Goal: Task Accomplishment & Management: Use online tool/utility

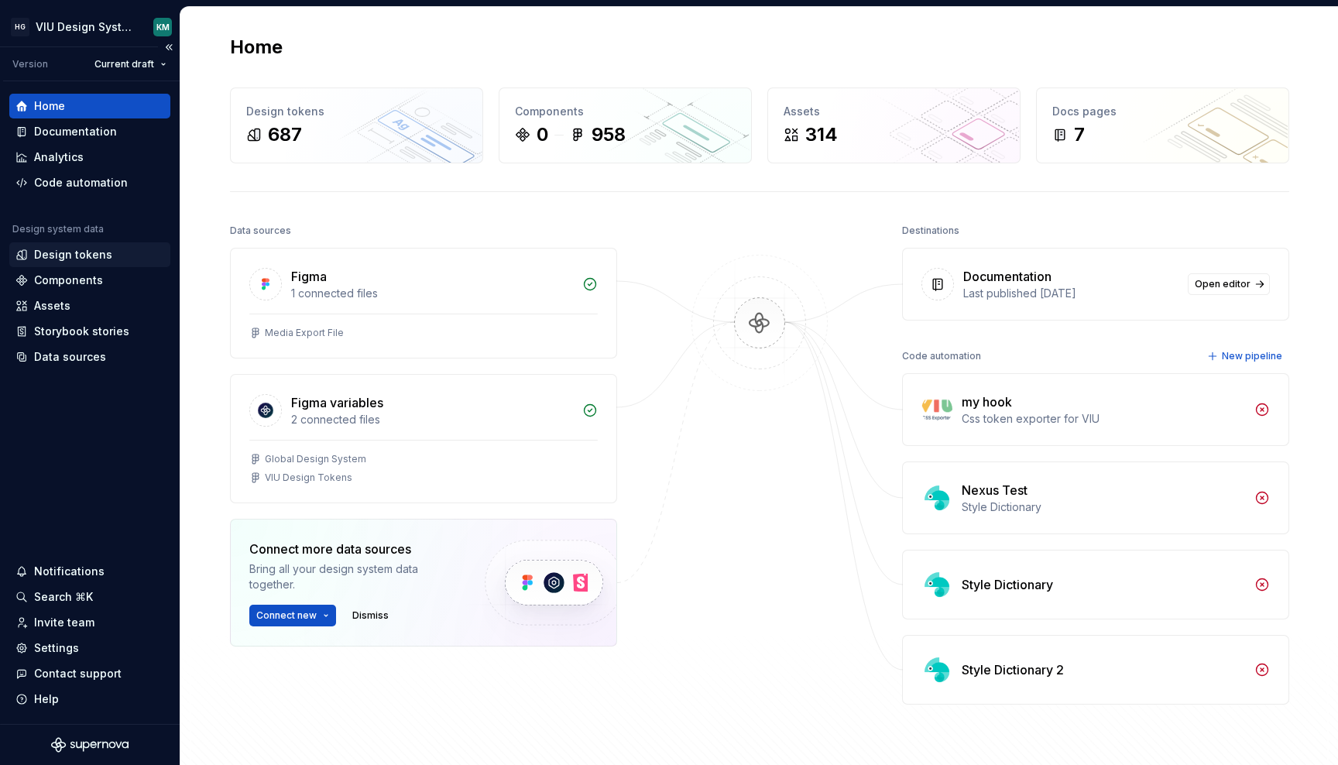
click at [47, 257] on div "Design tokens" at bounding box center [73, 254] width 78 height 15
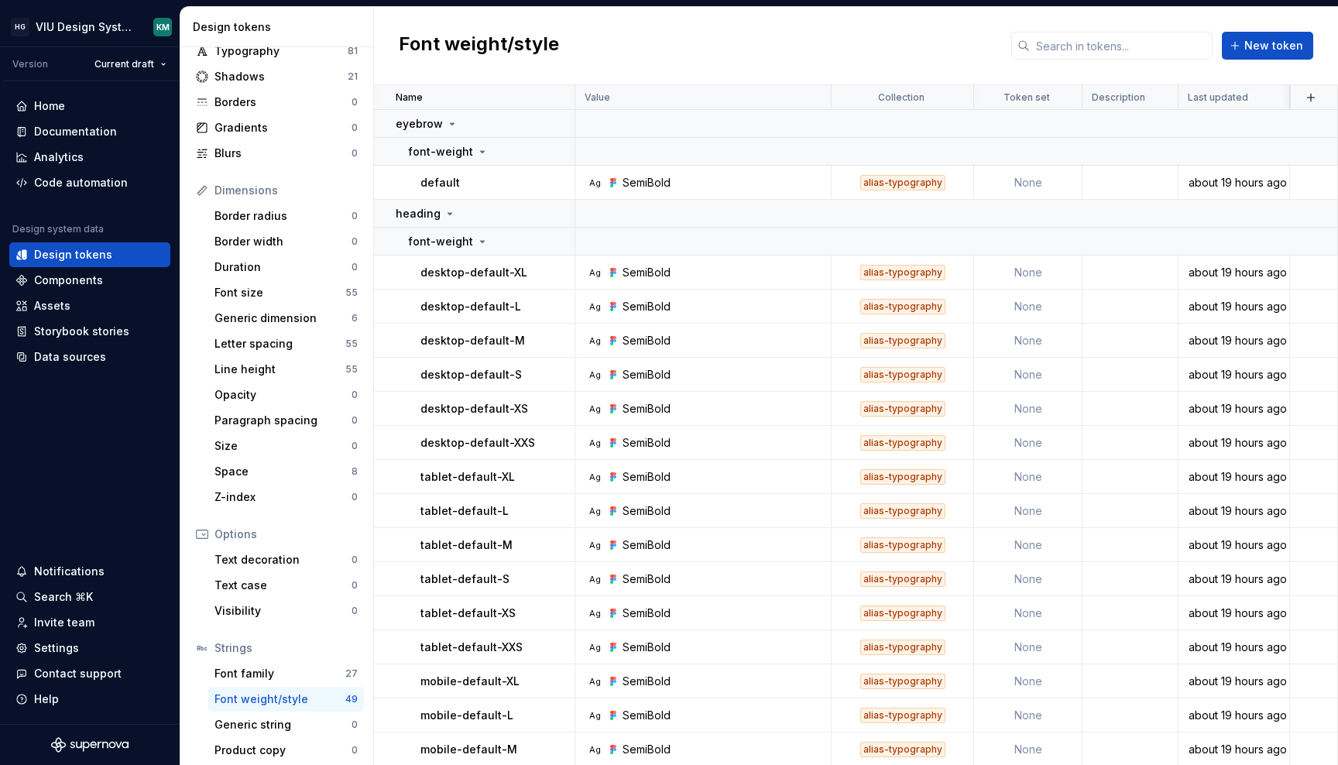
scroll to position [83, 0]
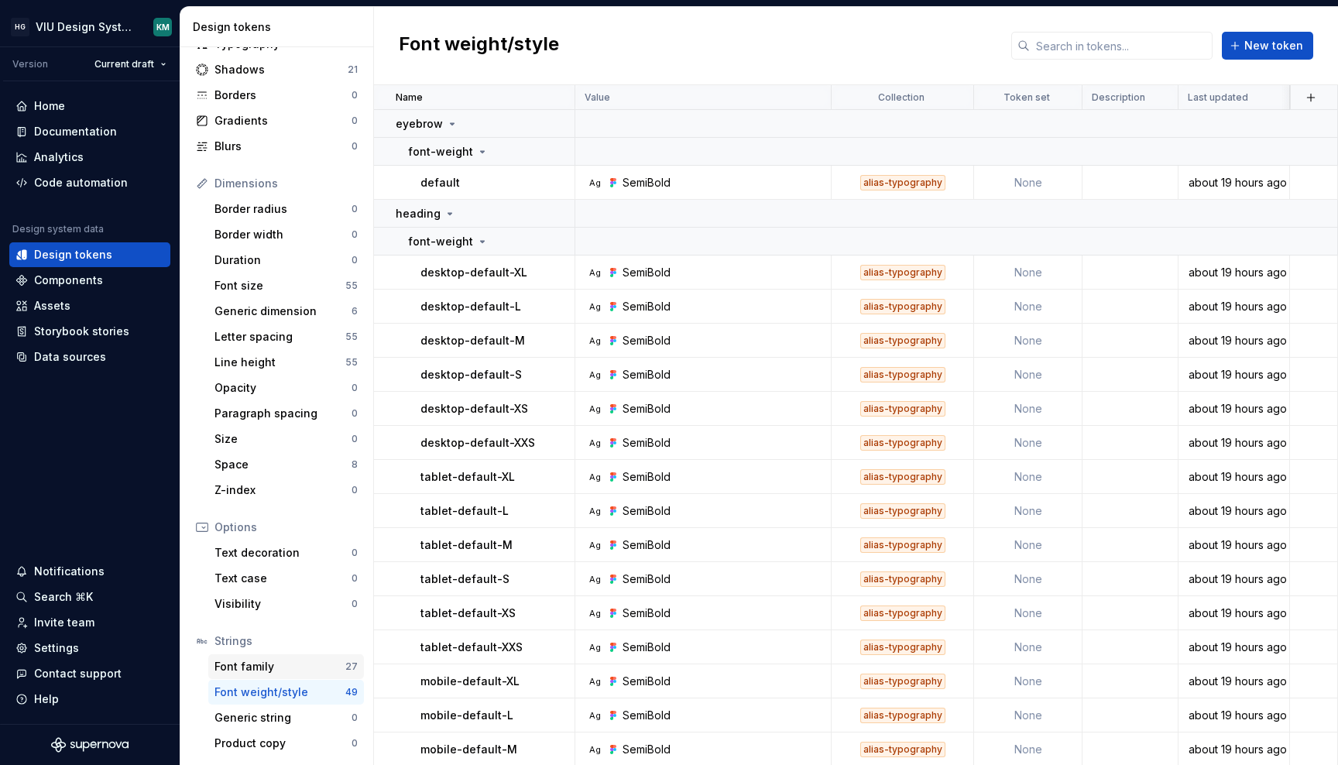
click at [276, 658] on div "Font family 27" at bounding box center [286, 666] width 156 height 25
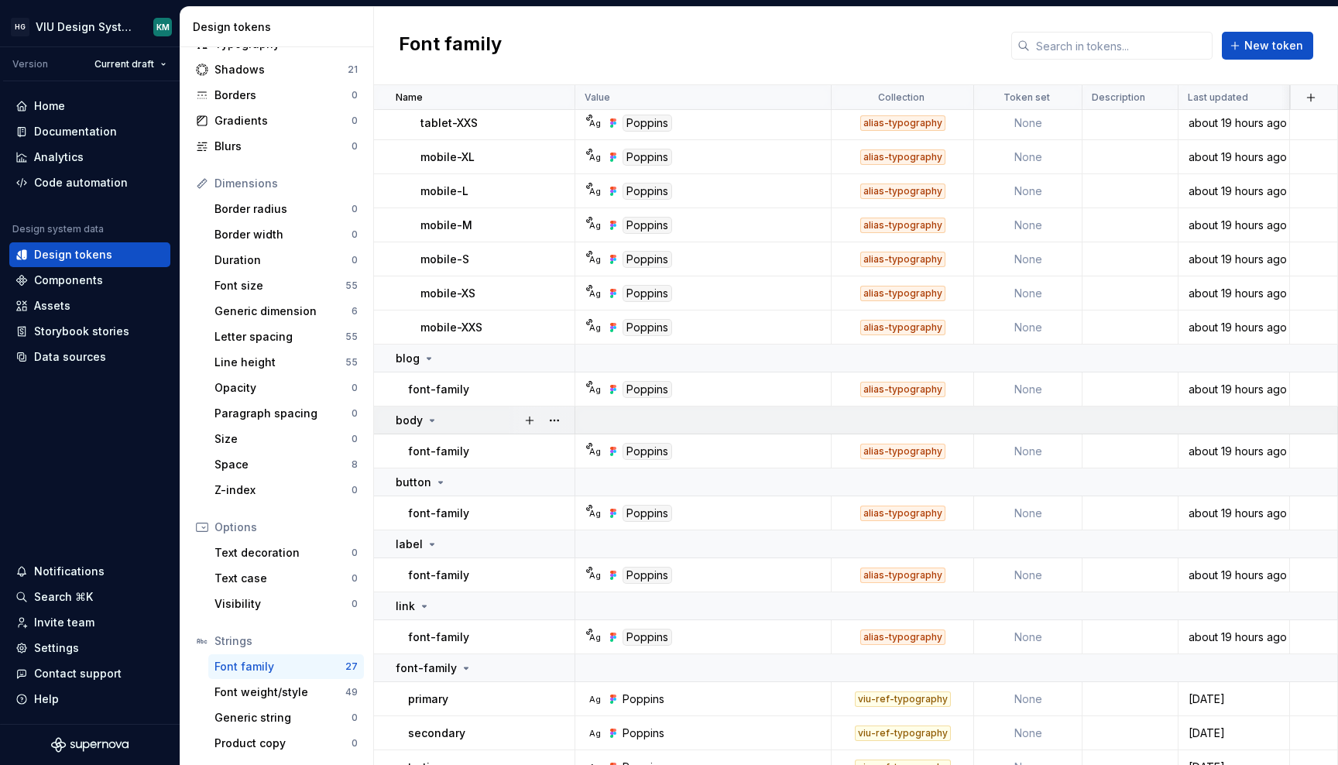
scroll to position [524, 0]
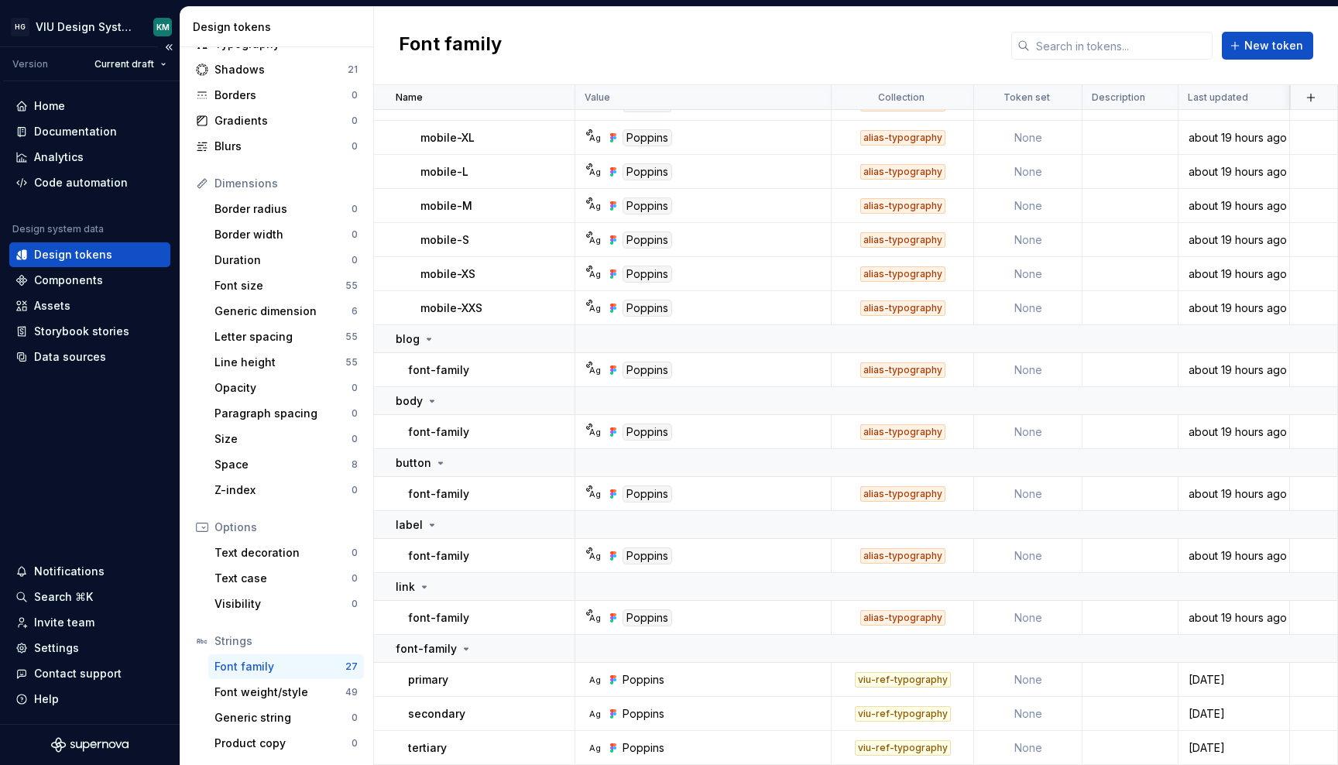
click at [129, 76] on div "Version Current draft" at bounding box center [91, 64] width 177 height 34
click at [131, 72] on html "HG VIU Design System KM Version Current draft Home Documentation Analytics Code…" at bounding box center [669, 382] width 1338 height 765
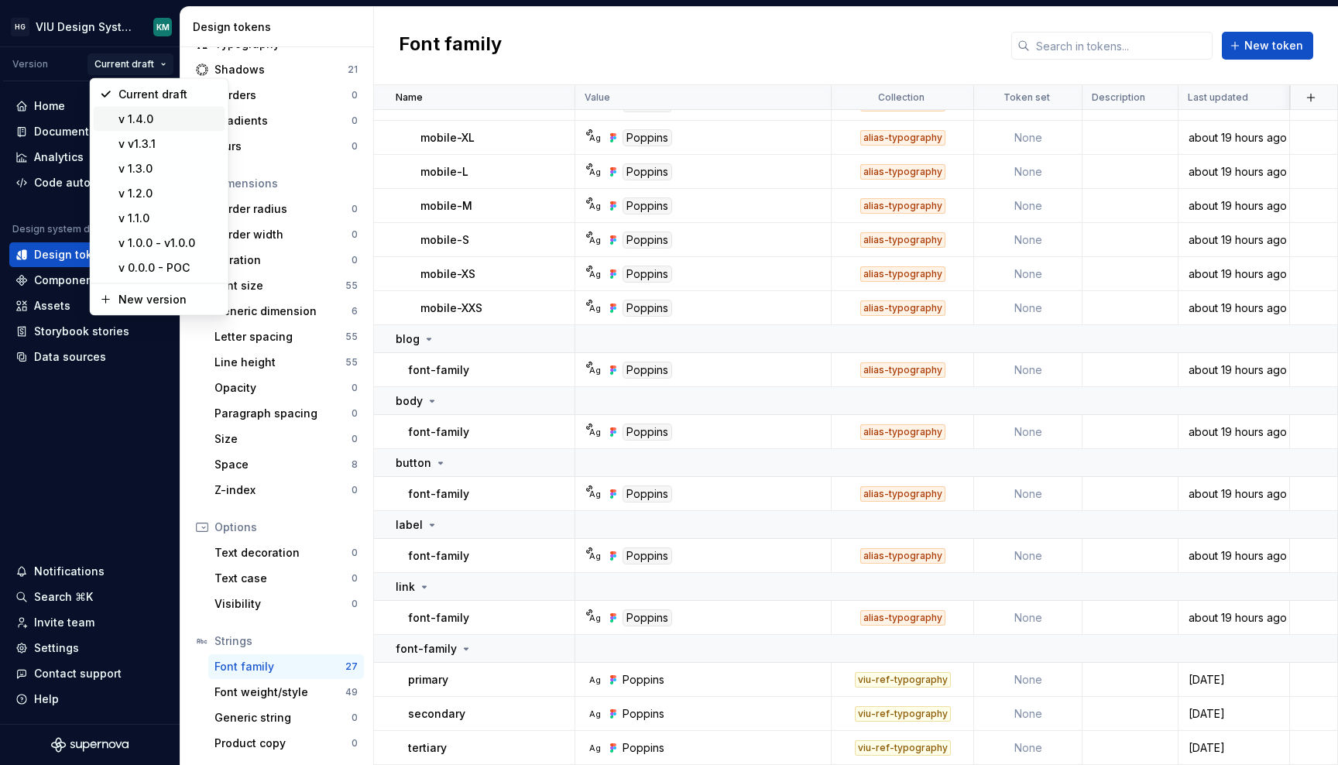
click at [132, 112] on div "v 1.4.0" at bounding box center [168, 119] width 101 height 15
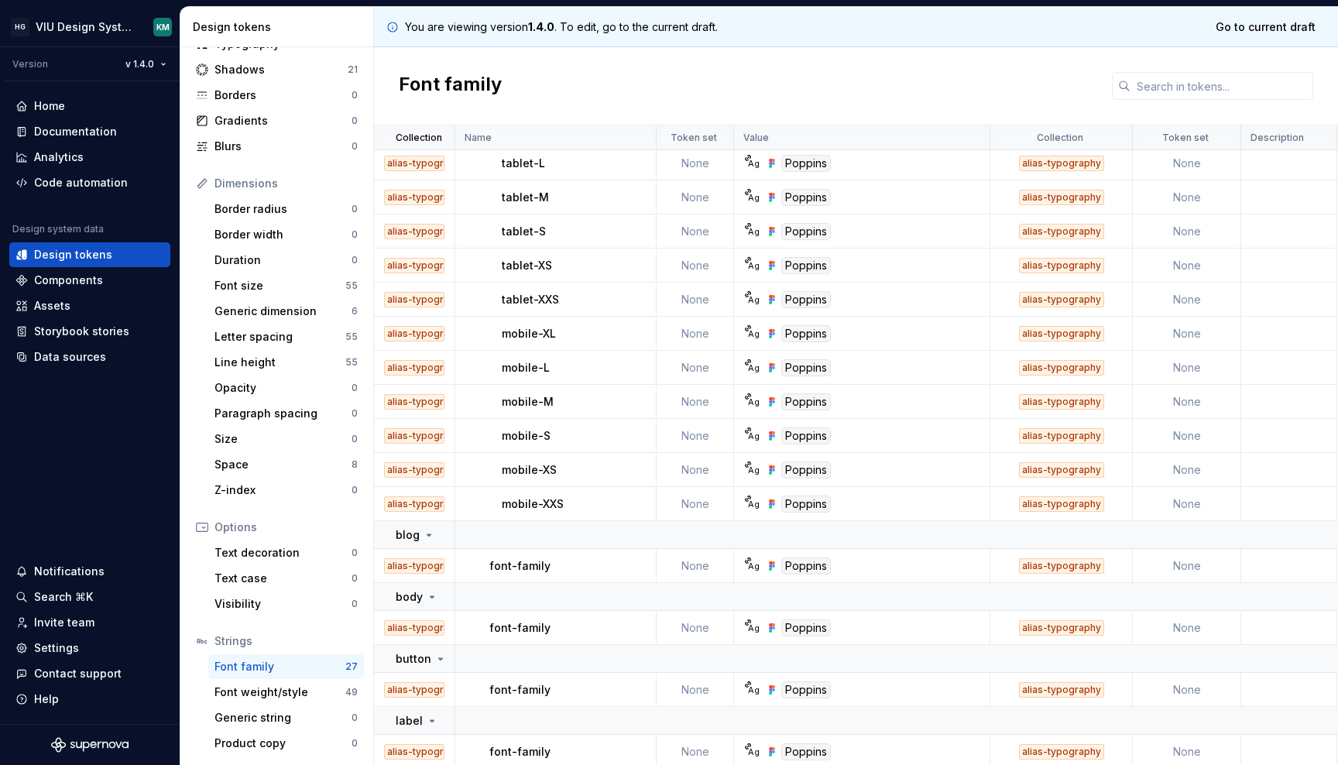
scroll to position [457, 0]
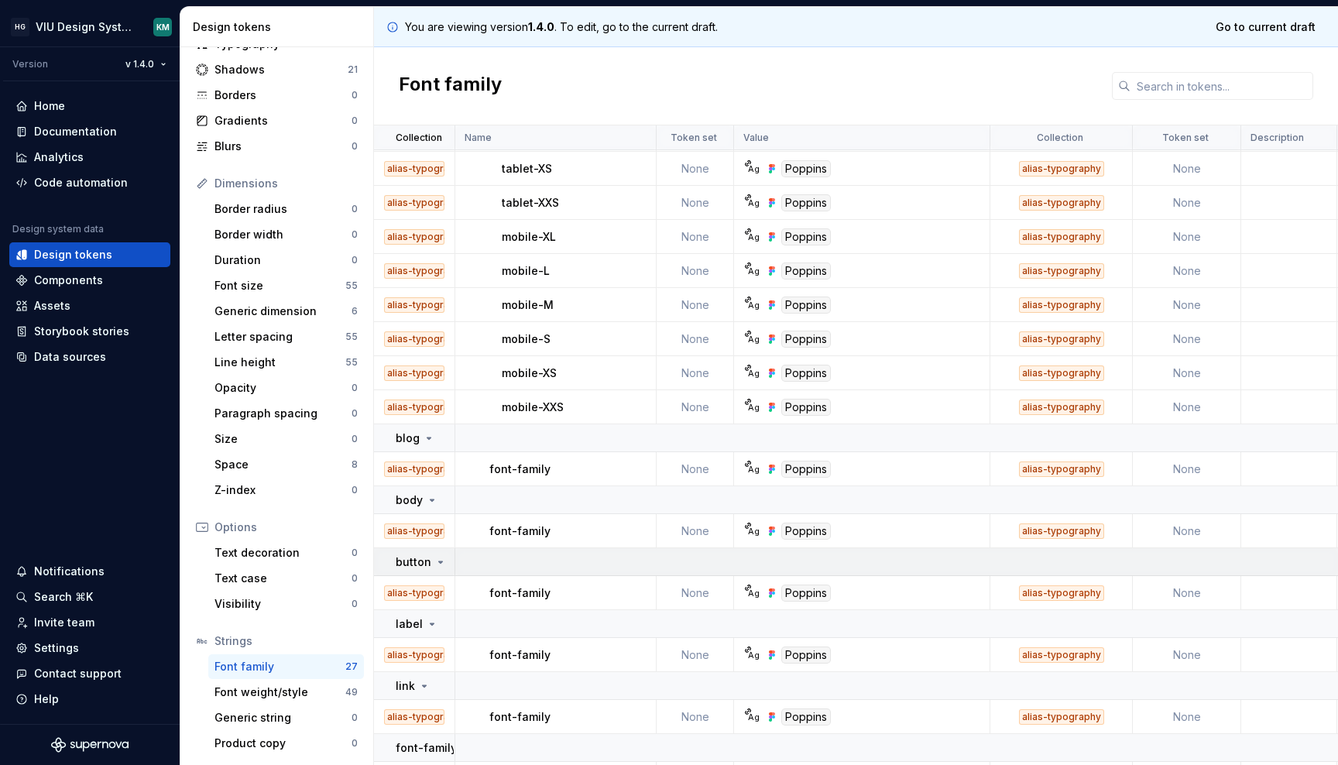
click at [439, 559] on icon at bounding box center [440, 562] width 12 height 12
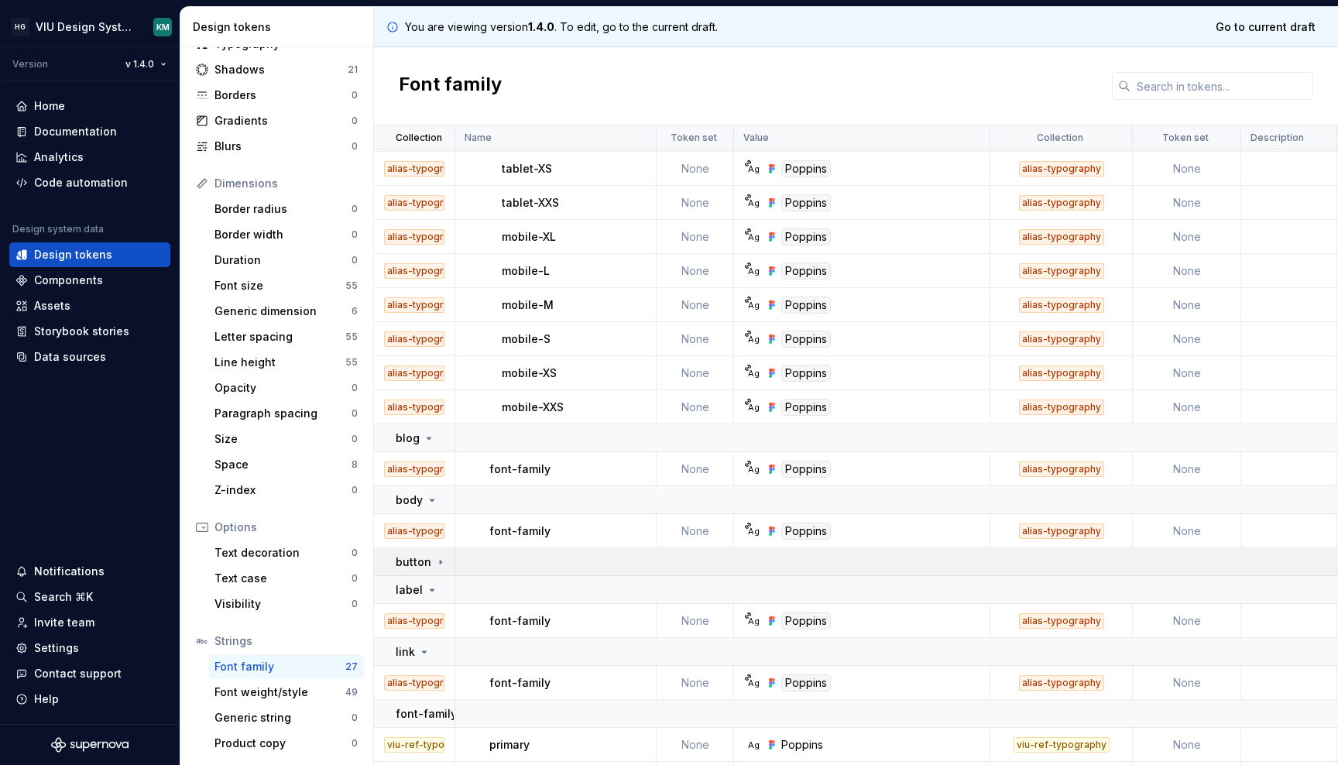
click at [439, 559] on icon at bounding box center [440, 562] width 12 height 12
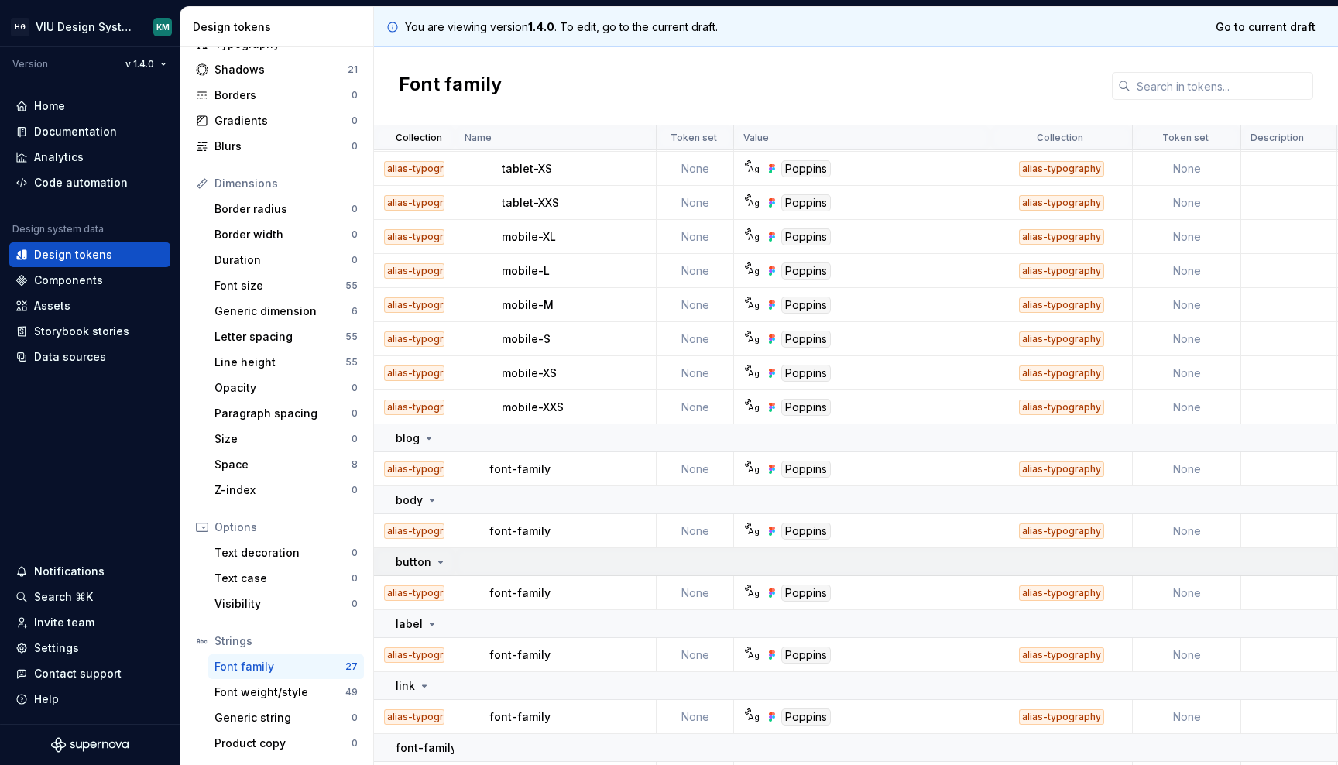
click at [439, 559] on icon at bounding box center [440, 562] width 12 height 12
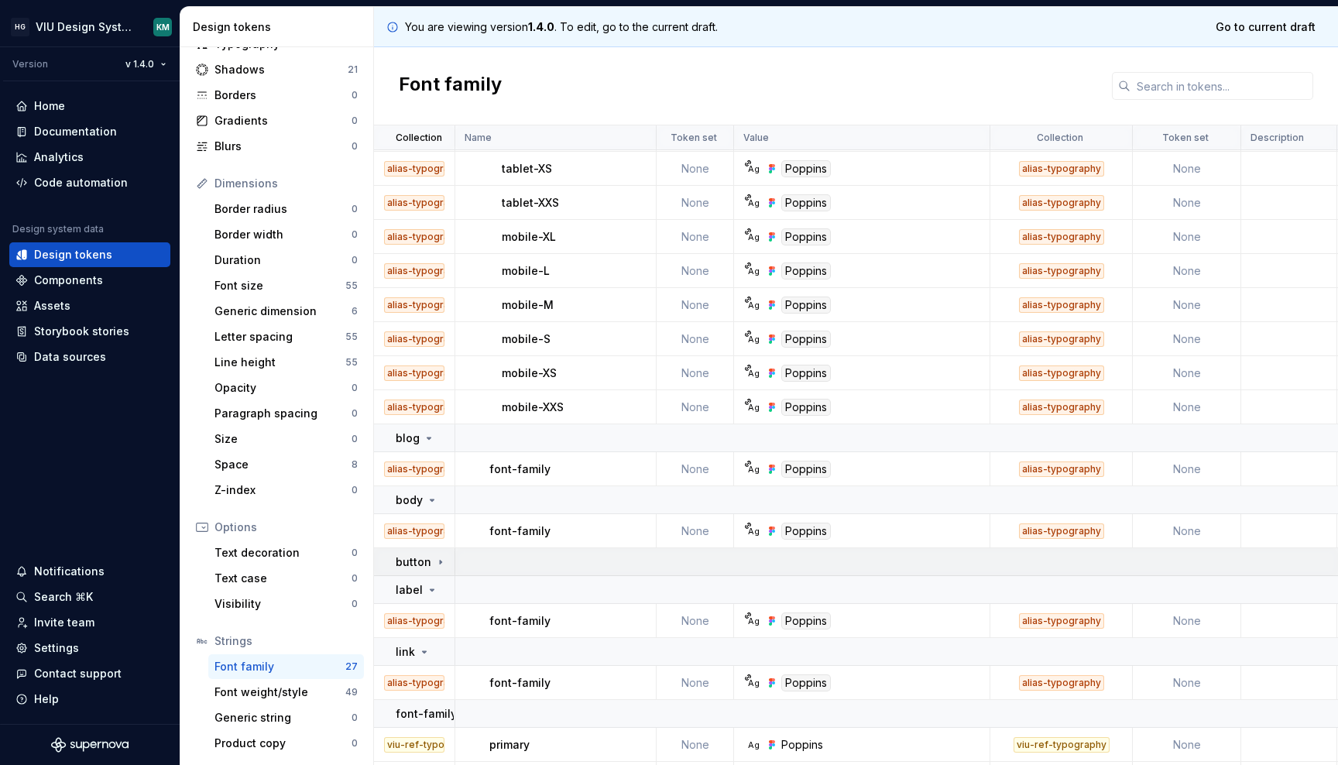
click at [439, 559] on icon at bounding box center [440, 562] width 12 height 12
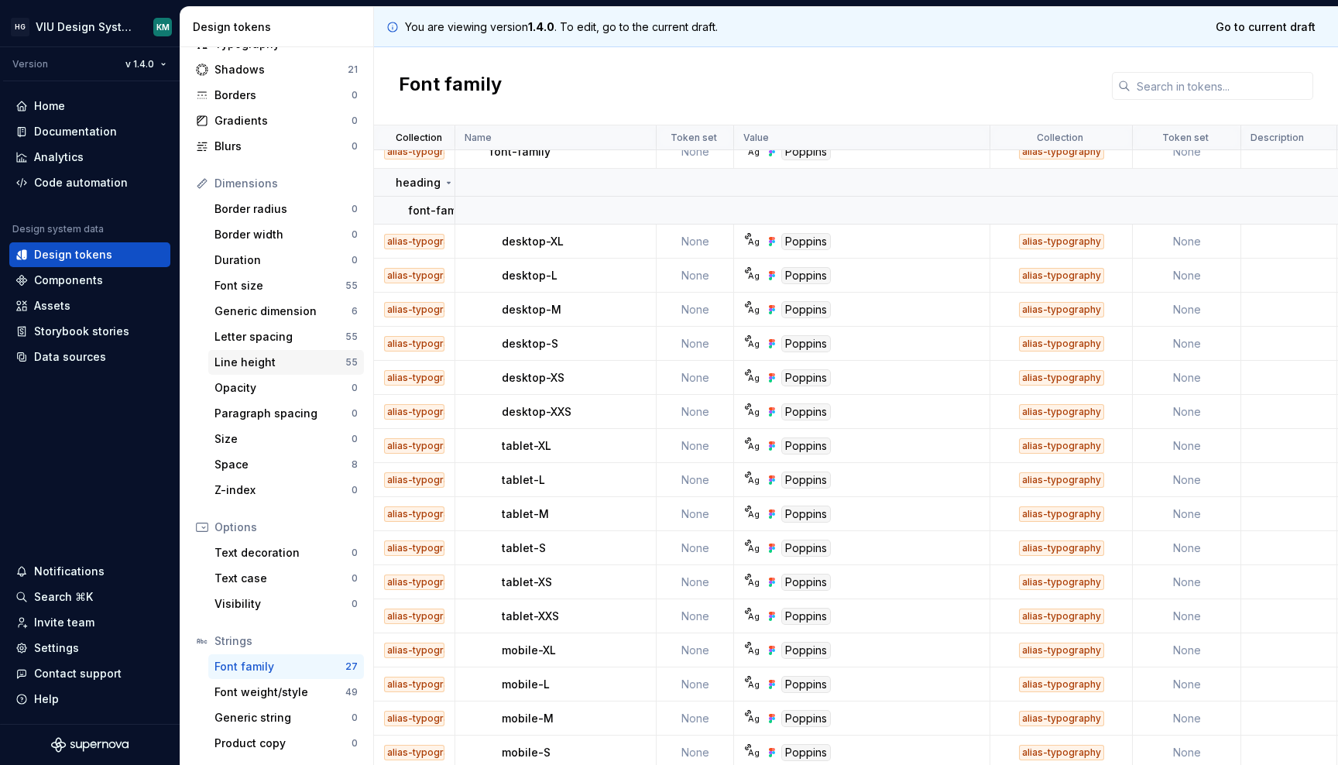
scroll to position [0, 0]
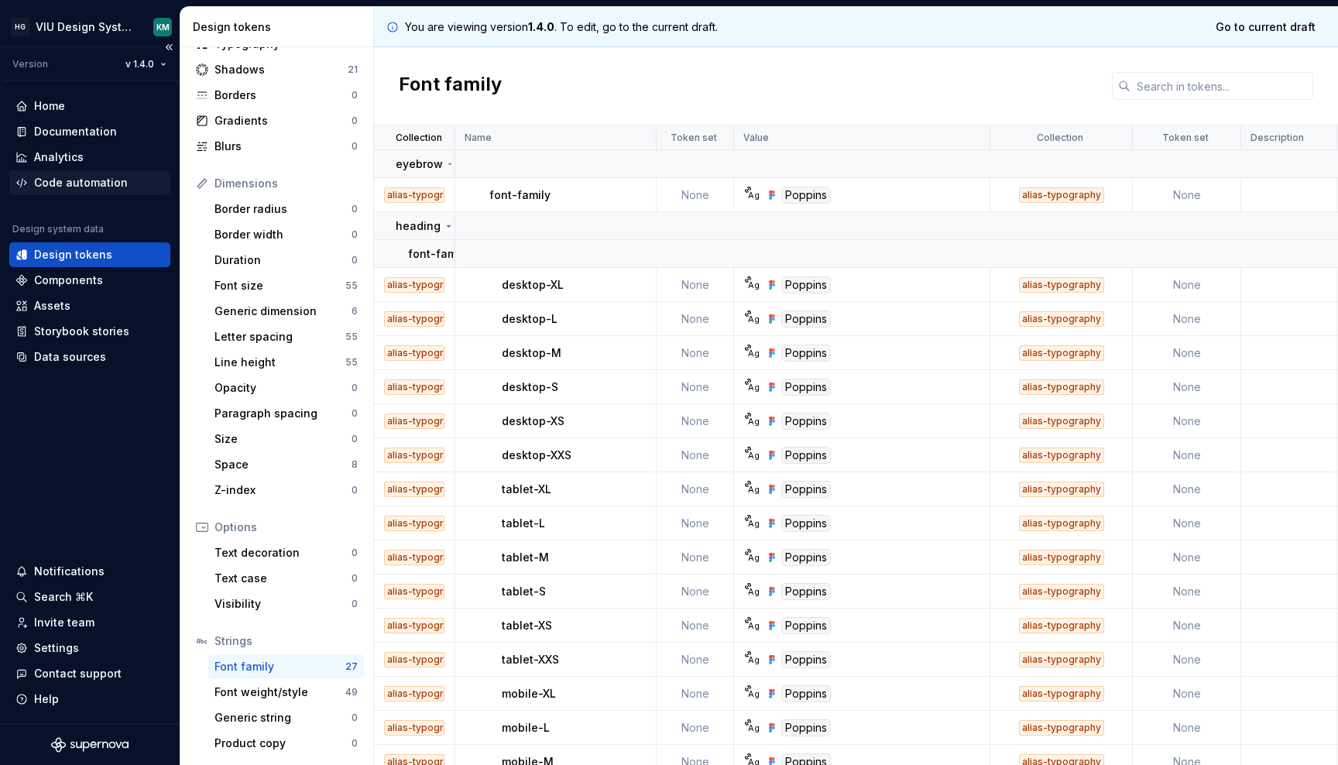
click at [93, 188] on div "Code automation" at bounding box center [81, 182] width 94 height 15
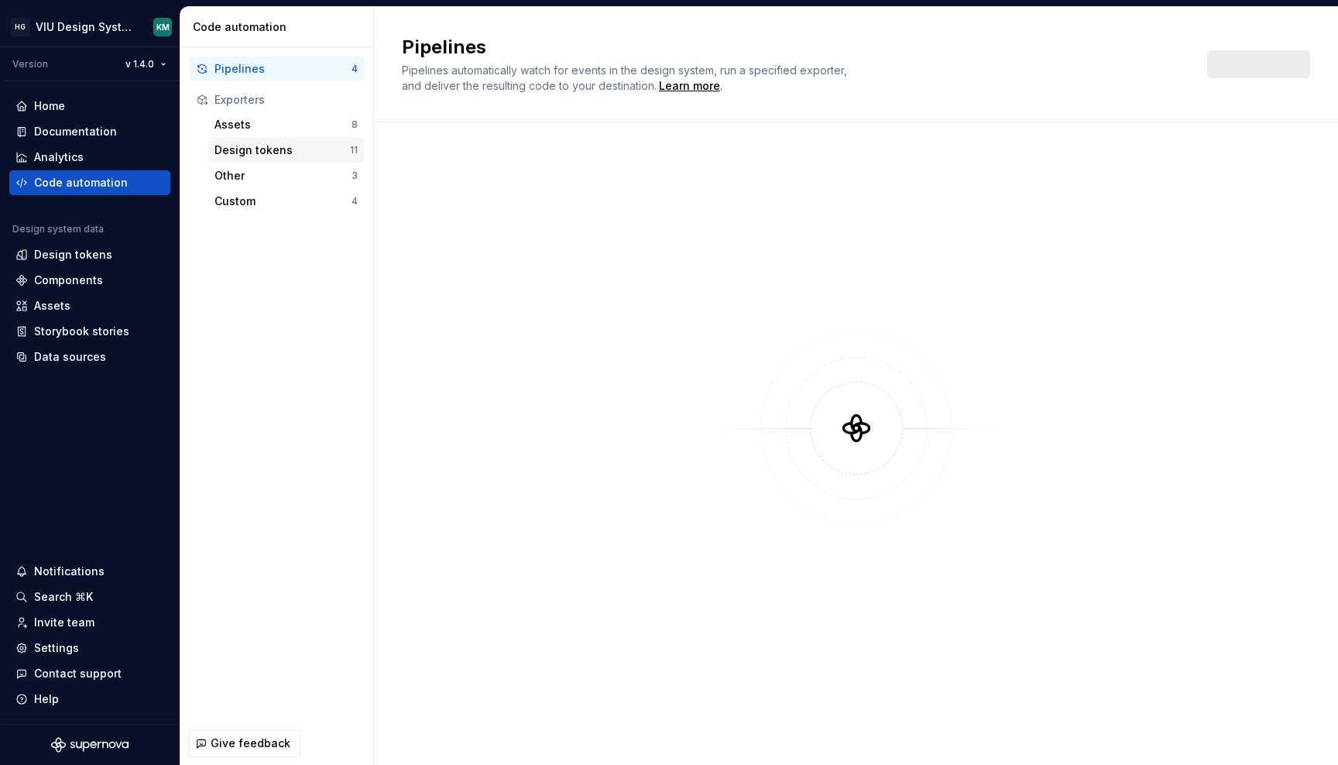
click at [295, 156] on div "Design tokens" at bounding box center [283, 150] width 136 height 15
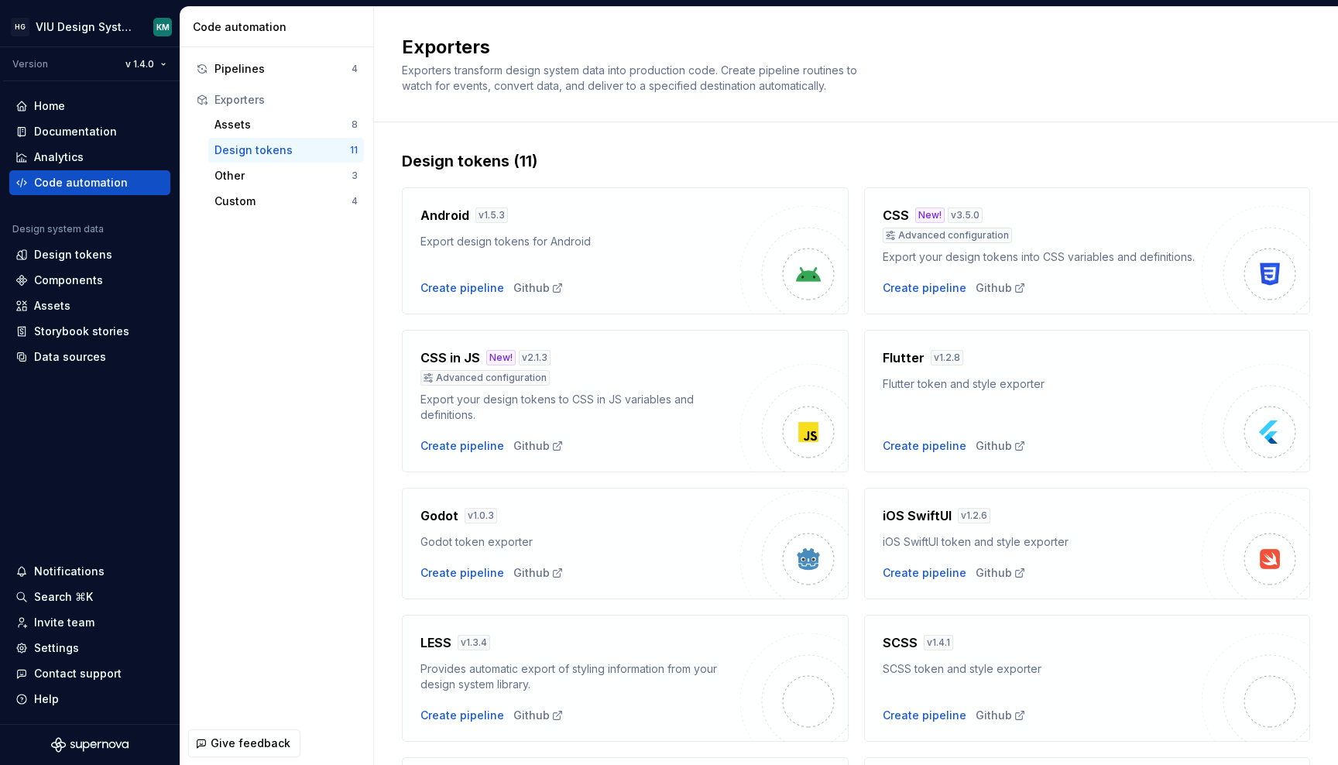
scroll to position [91, 0]
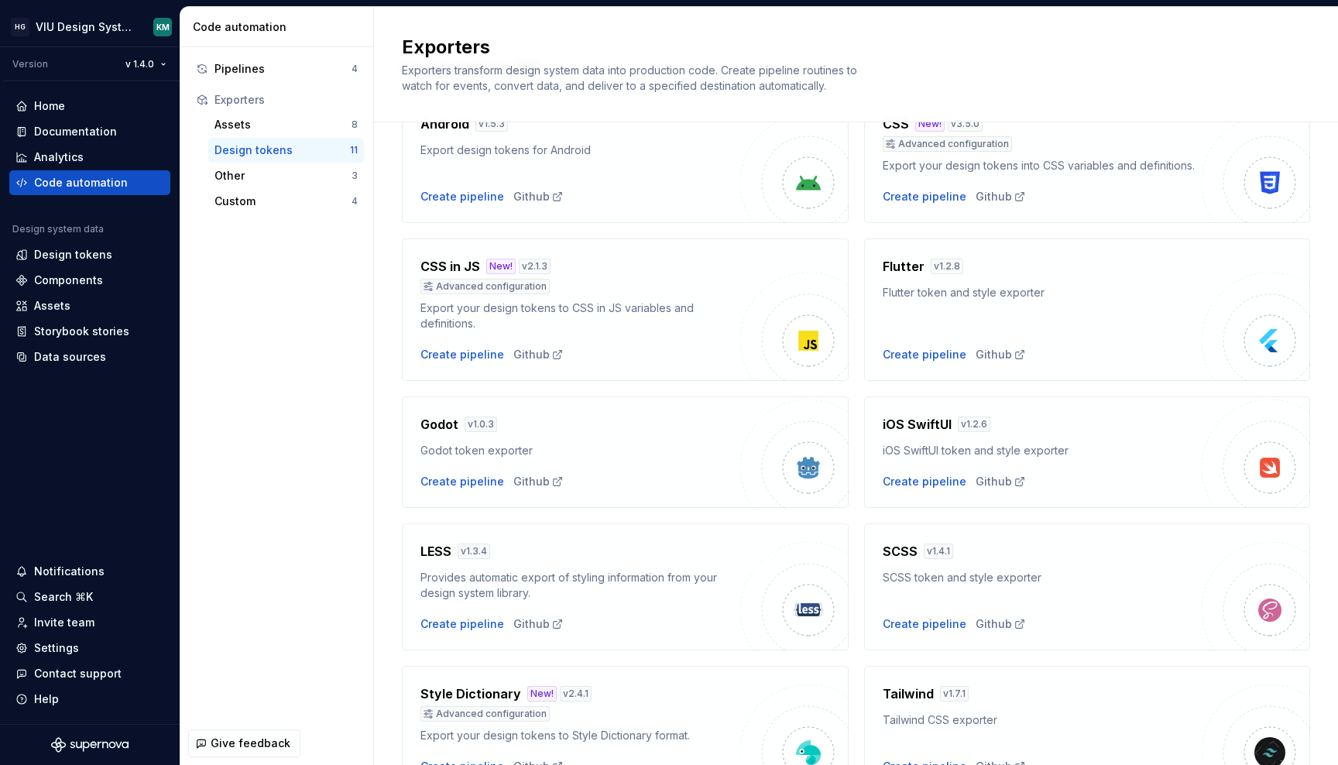
click at [528, 703] on div "Style Dictionary New! v 2.4.1 Advanced configuration" at bounding box center [581, 703] width 320 height 37
click at [721, 704] on div "Style Dictionary New! v 2.4.1 Advanced configuration" at bounding box center [581, 703] width 320 height 37
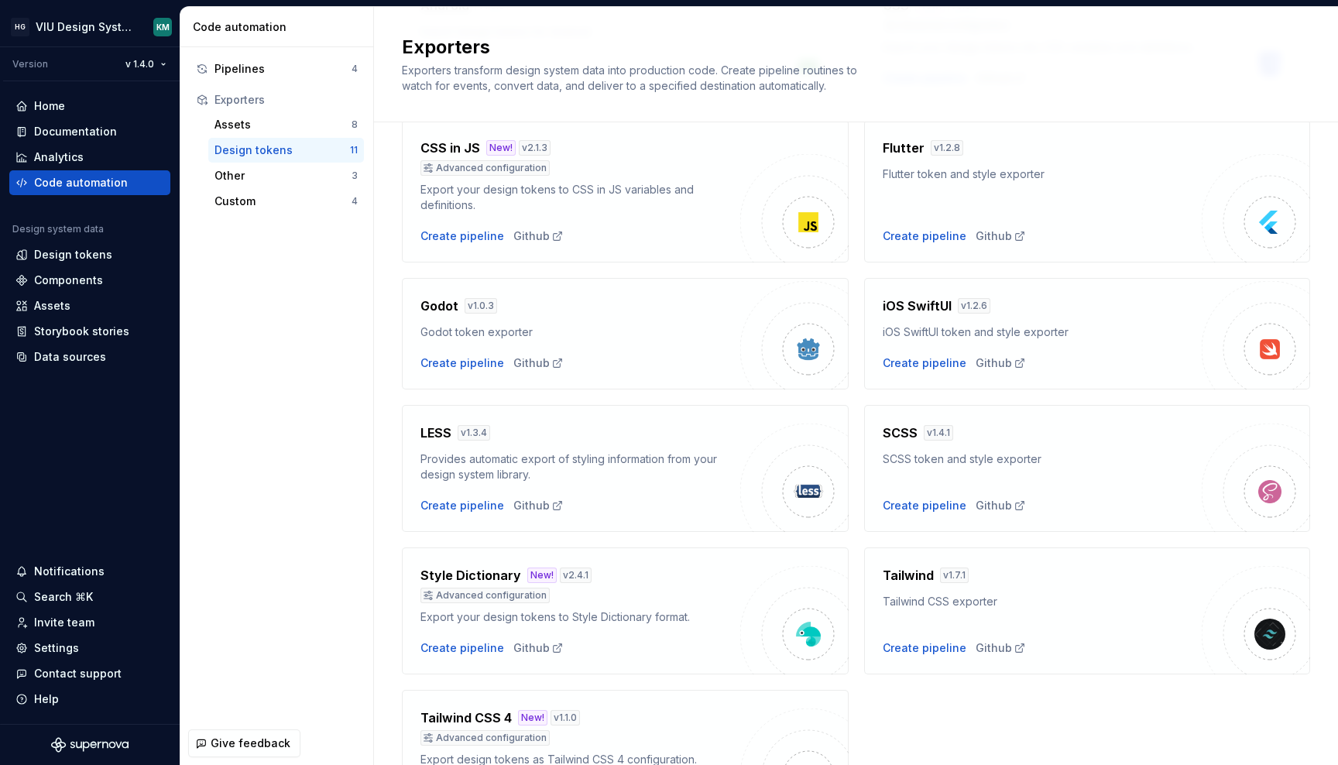
scroll to position [321, 0]
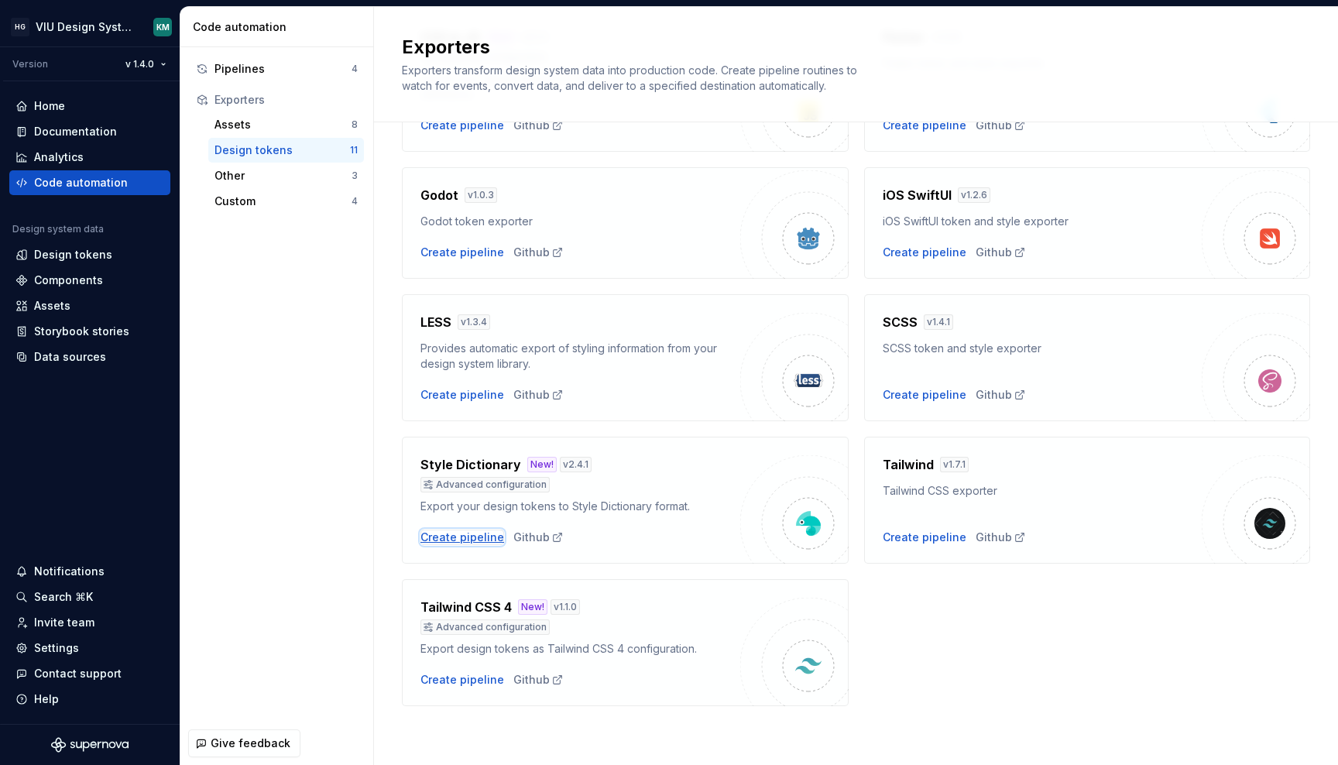
click at [453, 534] on div "Create pipeline" at bounding box center [463, 537] width 84 height 15
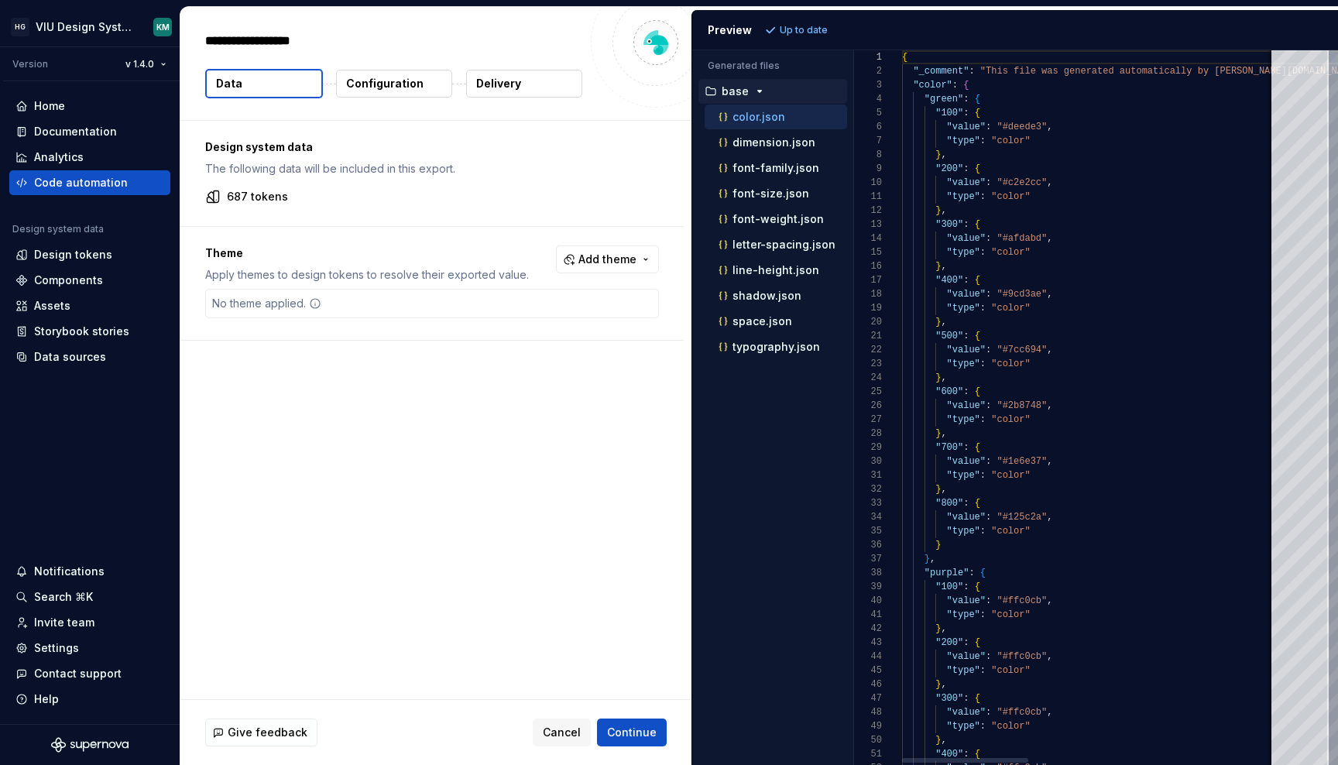
type textarea "*"
click at [752, 171] on p "font-family.json" at bounding box center [776, 168] width 87 height 12
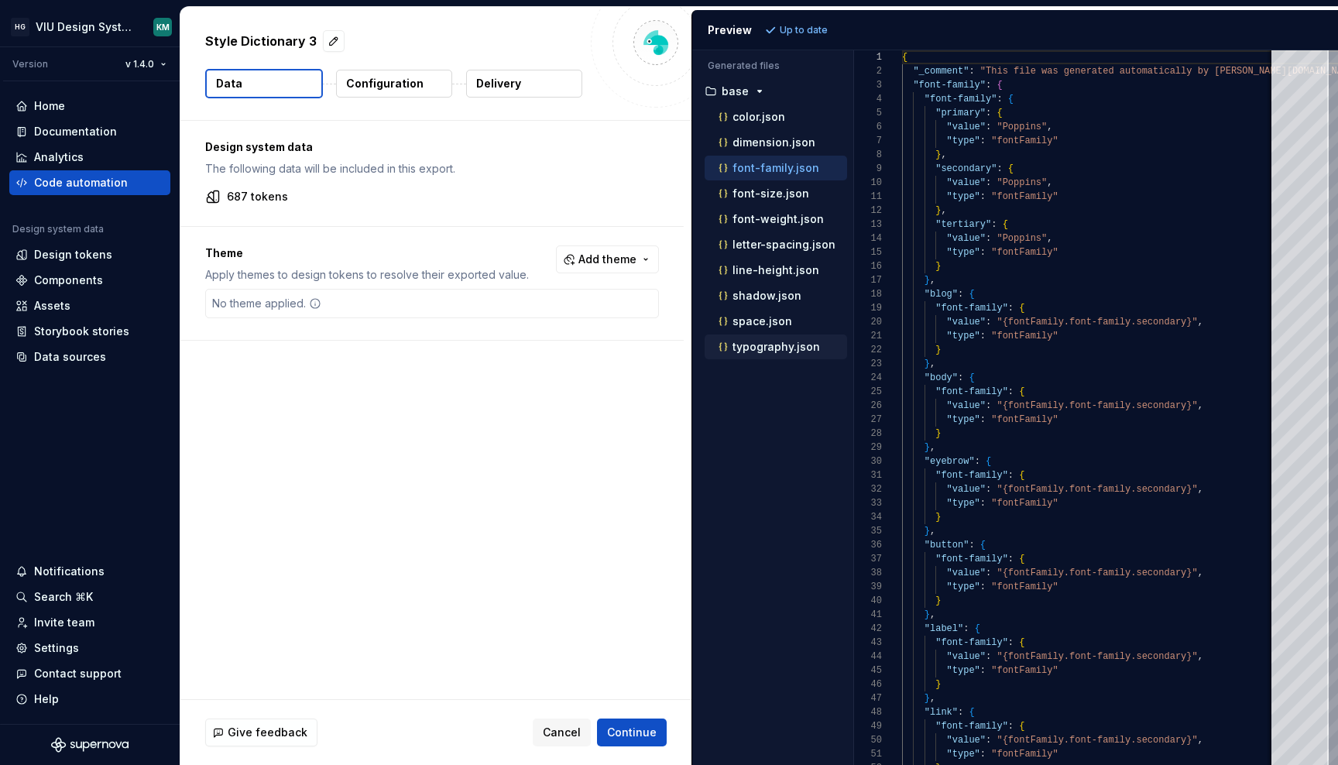
click at [751, 339] on div "typography.json" at bounding box center [782, 346] width 132 height 15
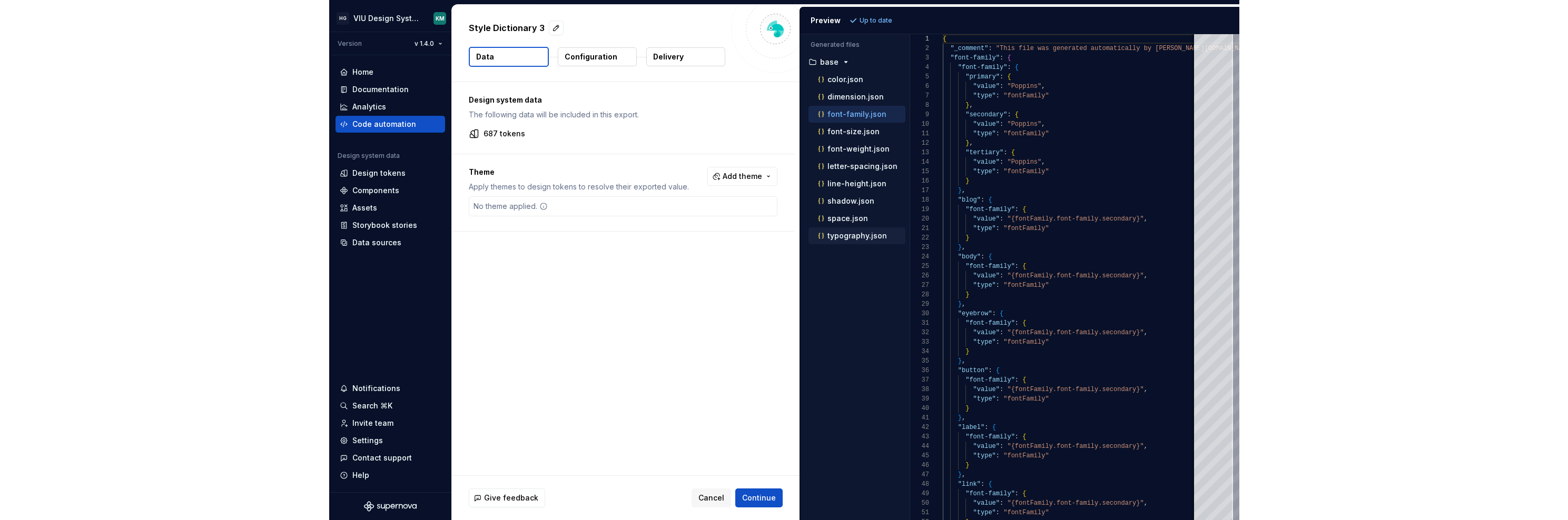
scroll to position [76, 0]
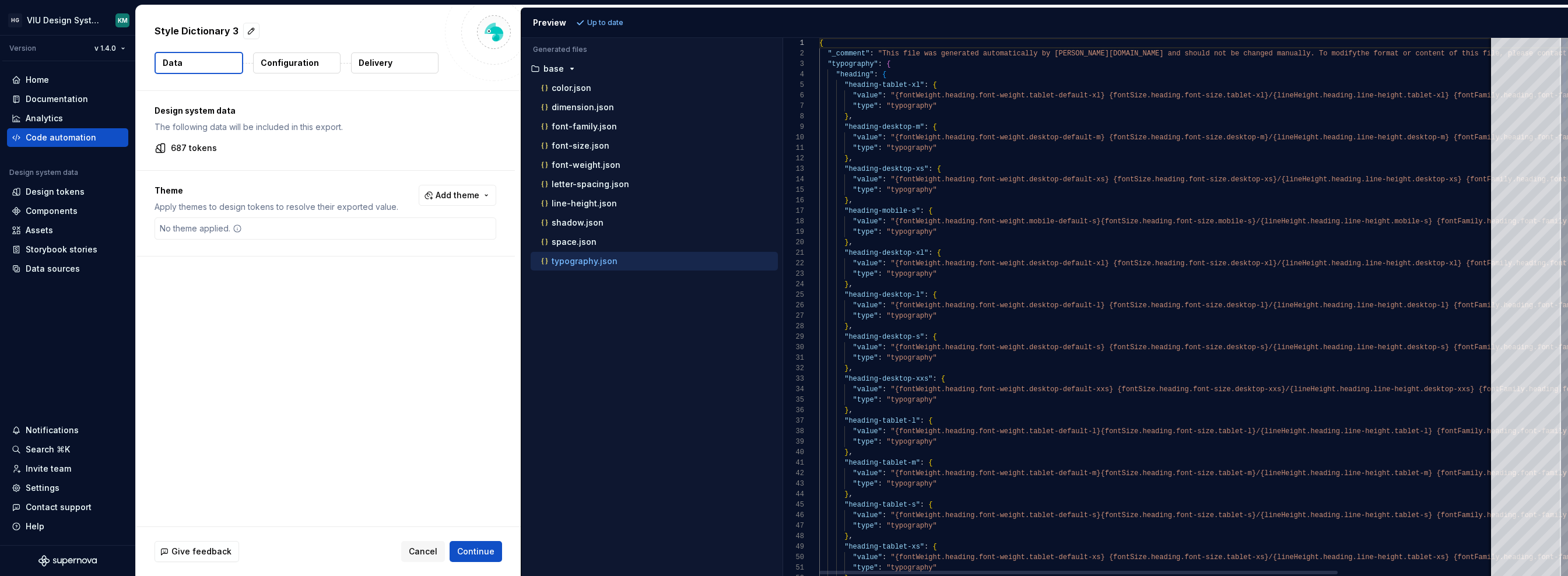
click at [1007, 449] on div at bounding box center [1563, 306] width 7 height 538
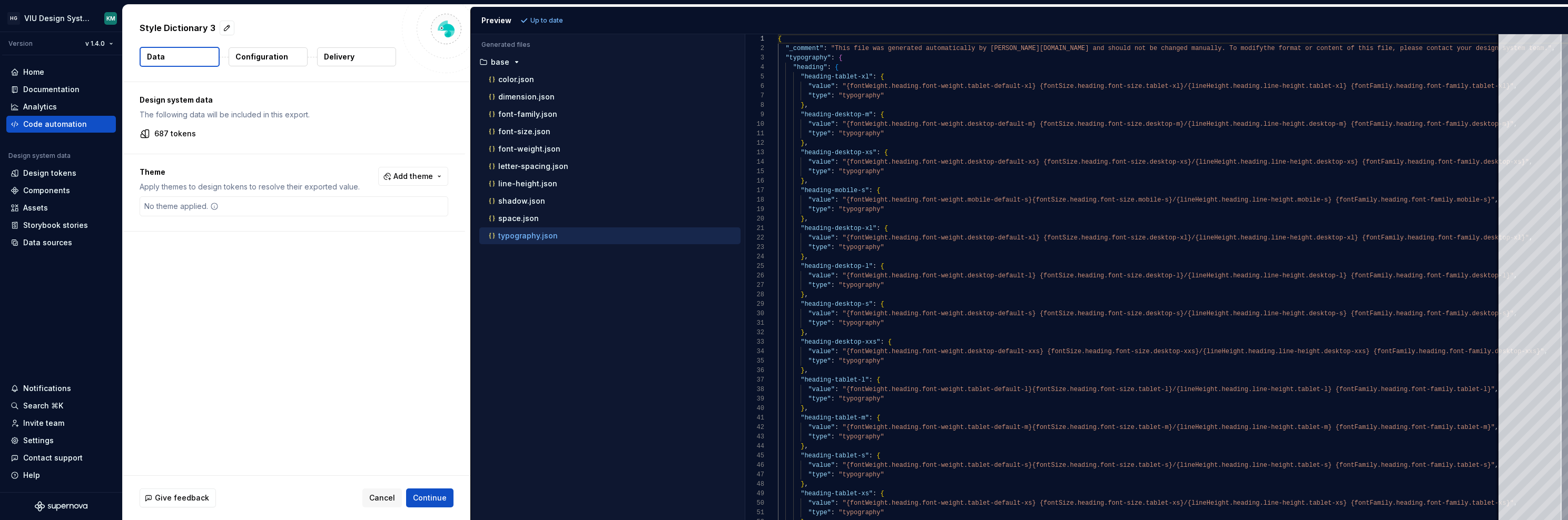
click at [741, 311] on div "Accessibility guide for tree . Navigate the tree with the arrow keys. Common tr…" at bounding box center [607, 285] width 274 height 469
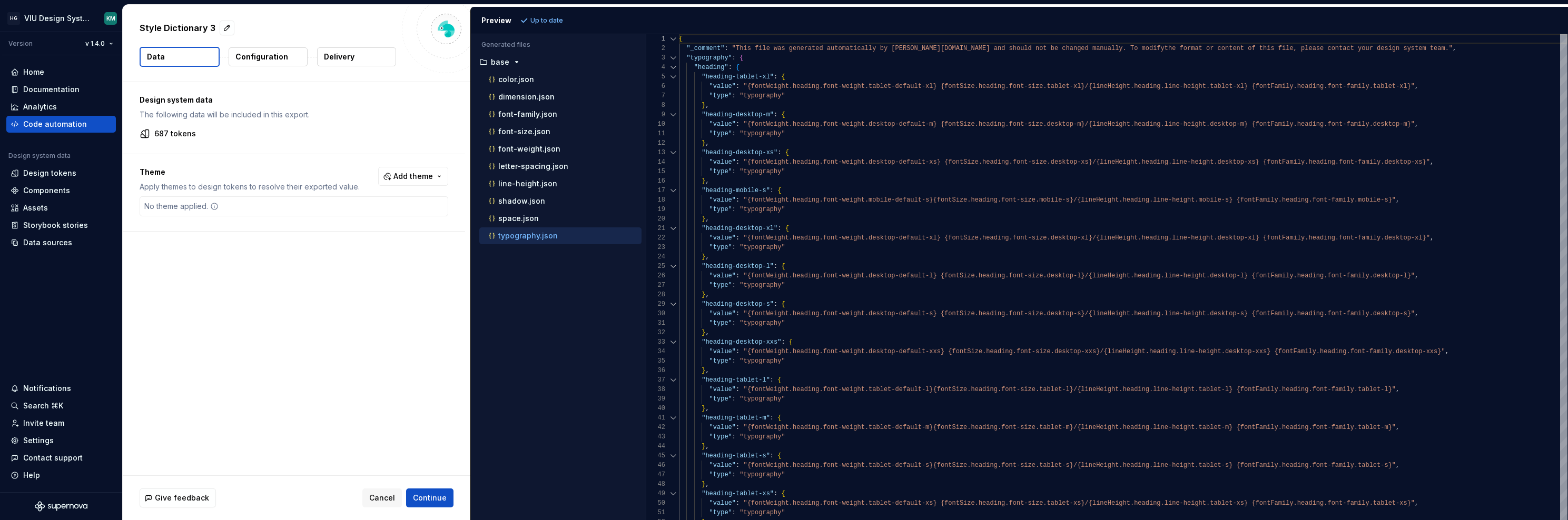
click at [593, 316] on div "Generated files Accessibility guide for tree . Navigate the tree with the arrow…" at bounding box center [1019, 277] width 1097 height 486
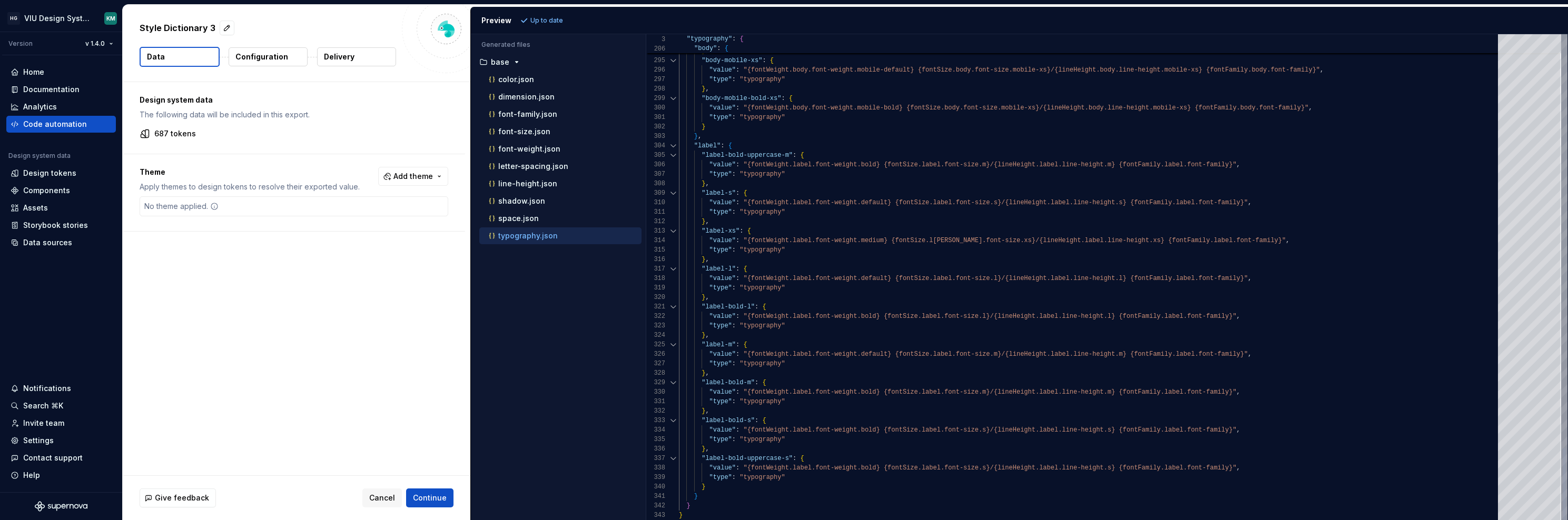
type textarea "**********"
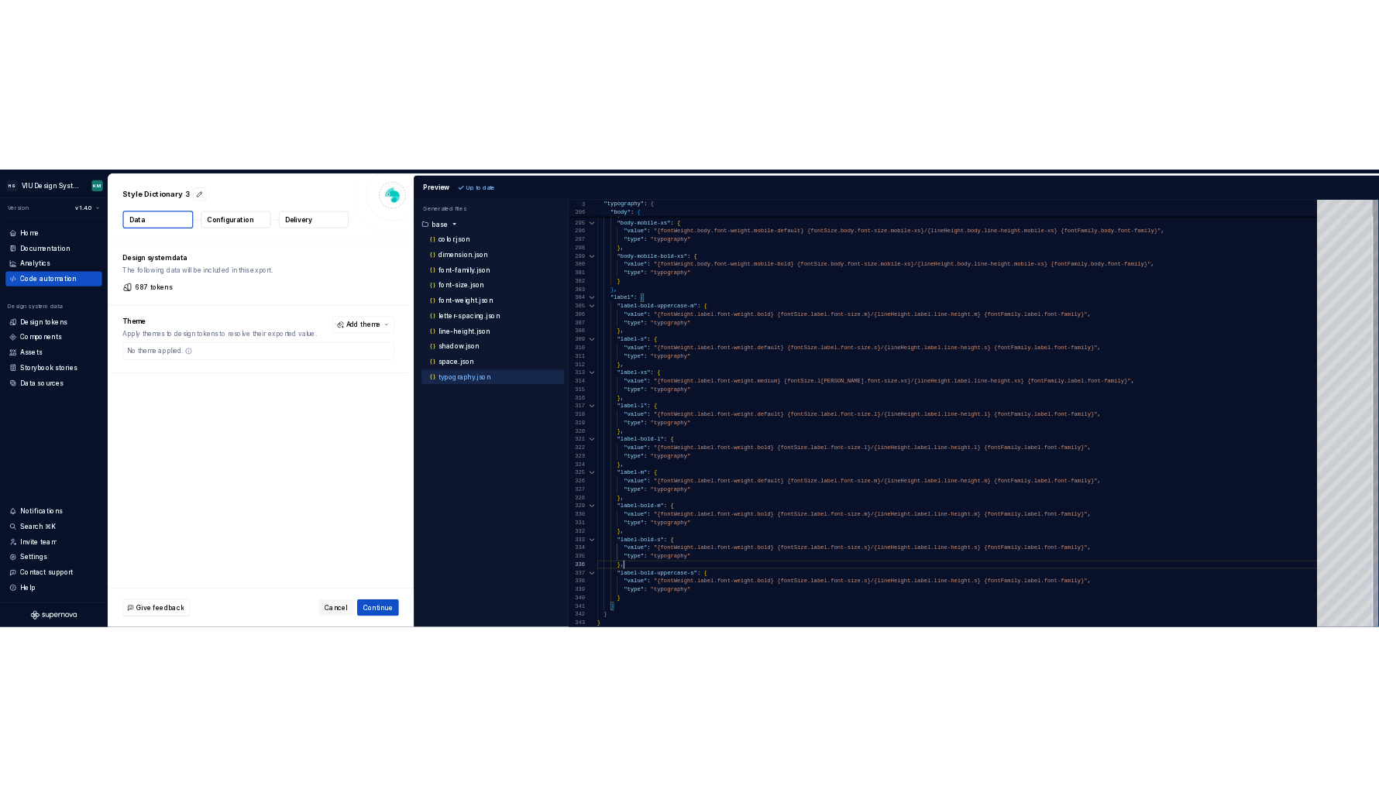
scroll to position [125, 39]
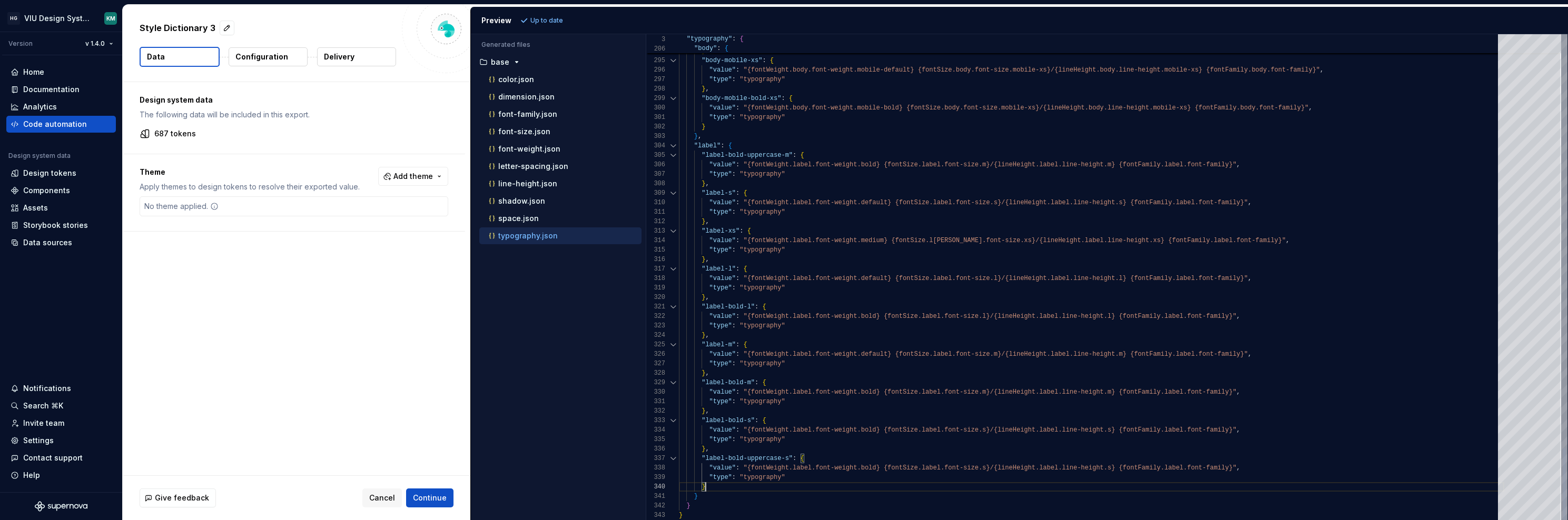
click at [910, 515] on div at bounding box center [1564, 484] width 3 height 72
